Goal: Task Accomplishment & Management: Understand process/instructions

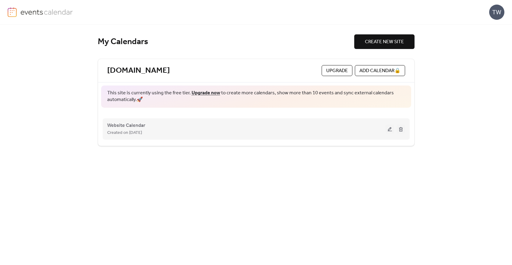
click at [389, 127] on button at bounding box center [390, 129] width 9 height 9
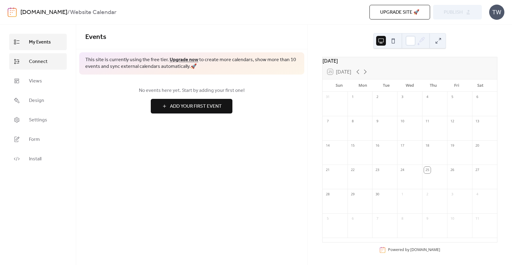
click at [46, 66] on span "Connect" at bounding box center [38, 61] width 19 height 7
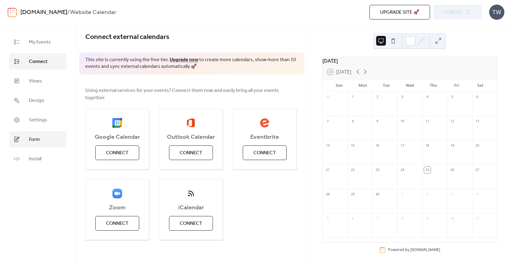
click at [44, 145] on link "Form" at bounding box center [38, 139] width 58 height 16
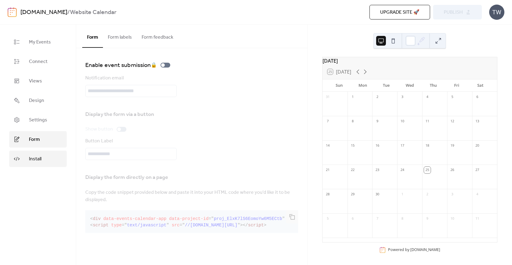
click at [41, 158] on span "Install" at bounding box center [35, 159] width 12 height 7
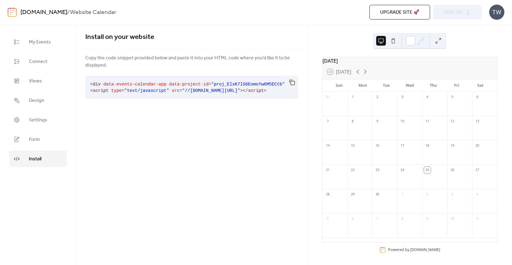
click at [90, 85] on span "<" at bounding box center [91, 84] width 3 height 5
click at [292, 82] on button "button" at bounding box center [292, 82] width 12 height 13
click at [290, 83] on button "button" at bounding box center [292, 82] width 12 height 13
click at [291, 85] on button "button" at bounding box center [292, 82] width 12 height 13
